Goal: Transaction & Acquisition: Purchase product/service

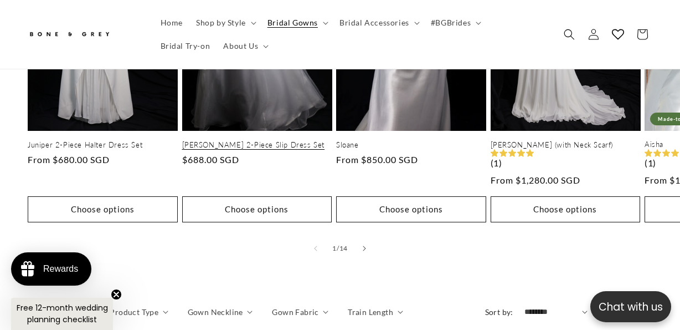
scroll to position [686, 0]
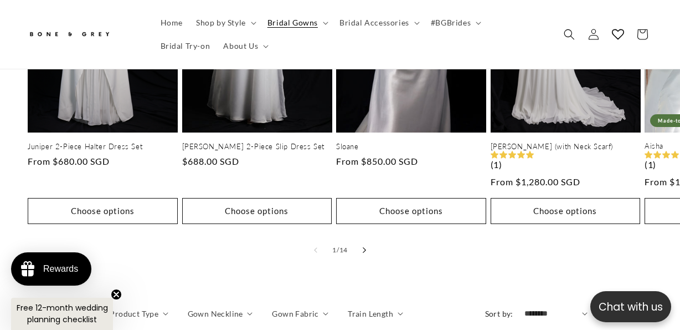
click at [362, 241] on button "Slide right" at bounding box center [364, 250] width 24 height 24
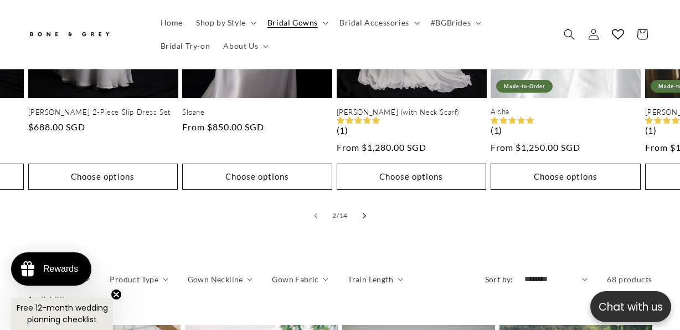
scroll to position [721, 0]
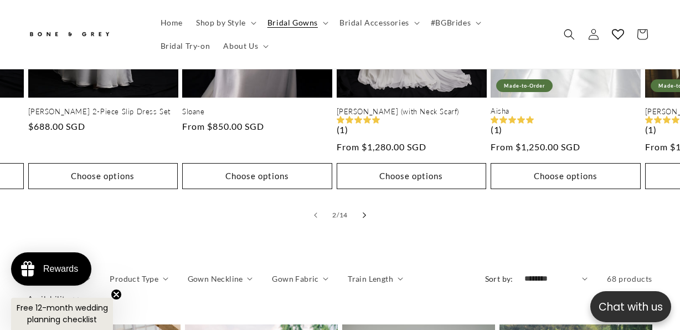
click at [362, 204] on button "Slide right" at bounding box center [364, 215] width 24 height 24
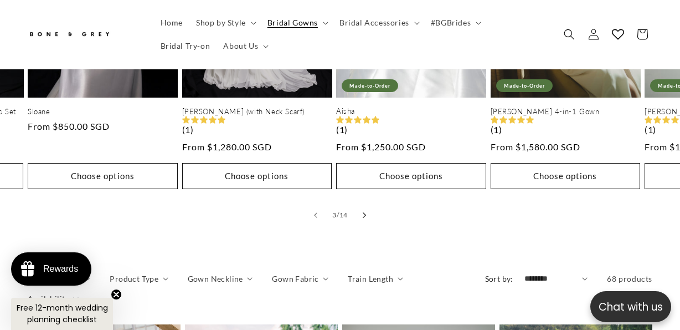
scroll to position [0, 222]
click at [362, 204] on button "Slide right" at bounding box center [364, 215] width 24 height 24
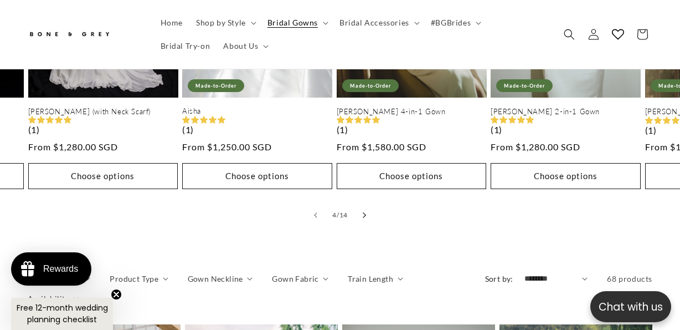
click at [362, 204] on button "Slide right" at bounding box center [364, 215] width 24 height 24
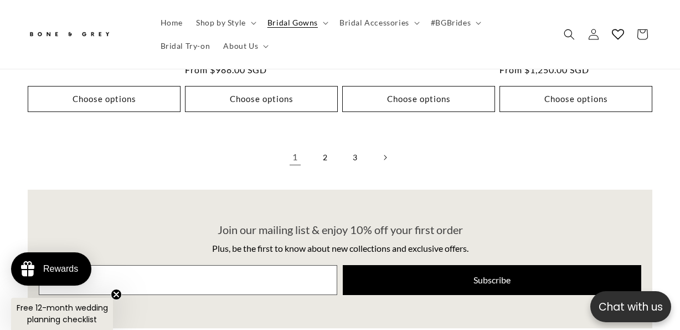
scroll to position [2683, 0]
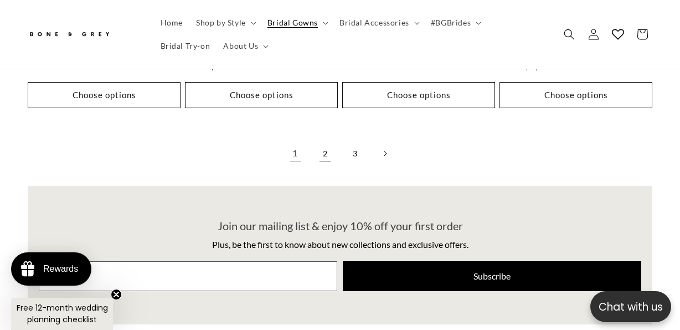
click at [323, 144] on link "2" at bounding box center [325, 153] width 24 height 24
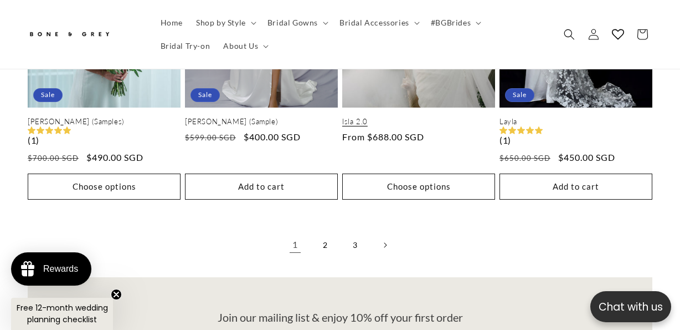
scroll to position [2222, 0]
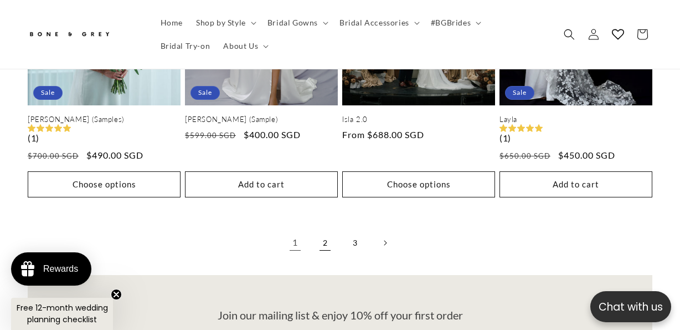
click at [325, 230] on link "2" at bounding box center [325, 242] width 24 height 24
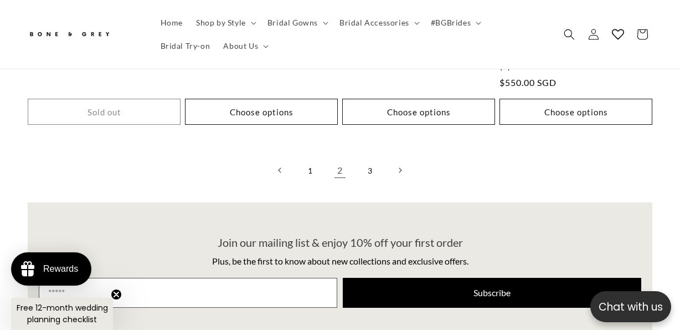
scroll to position [2277, 0]
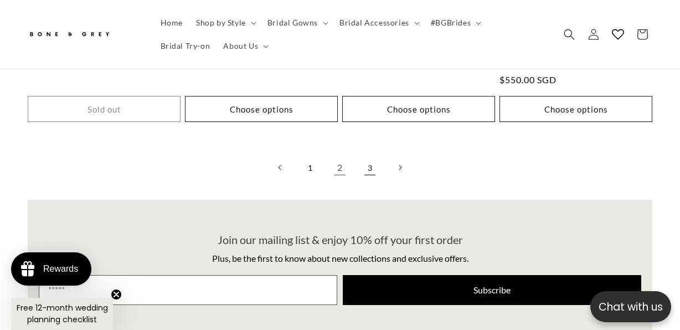
click at [373, 158] on link "3" at bounding box center [370, 167] width 24 height 24
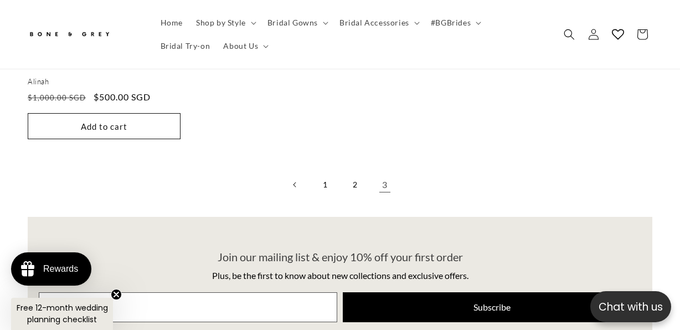
scroll to position [1970, 0]
